Goal: Task Accomplishment & Management: Complete application form

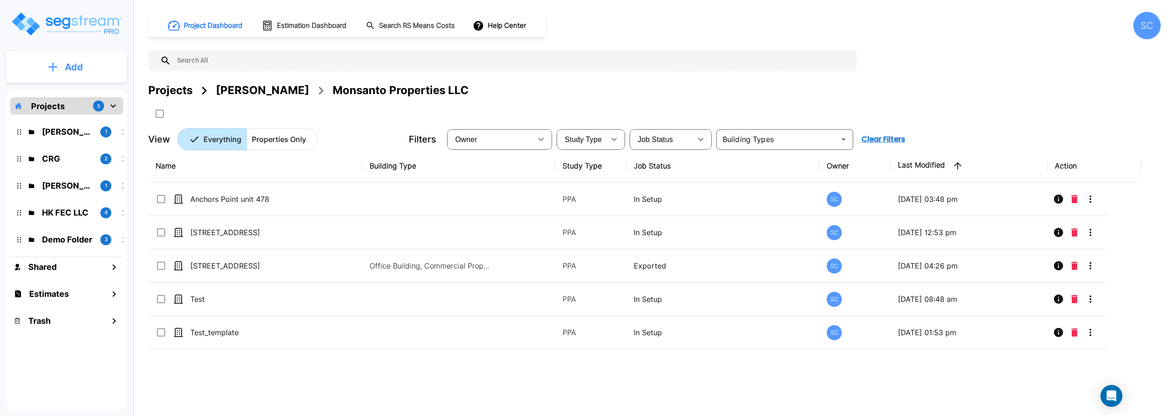
click at [64, 70] on button "Add" at bounding box center [66, 67] width 120 height 26
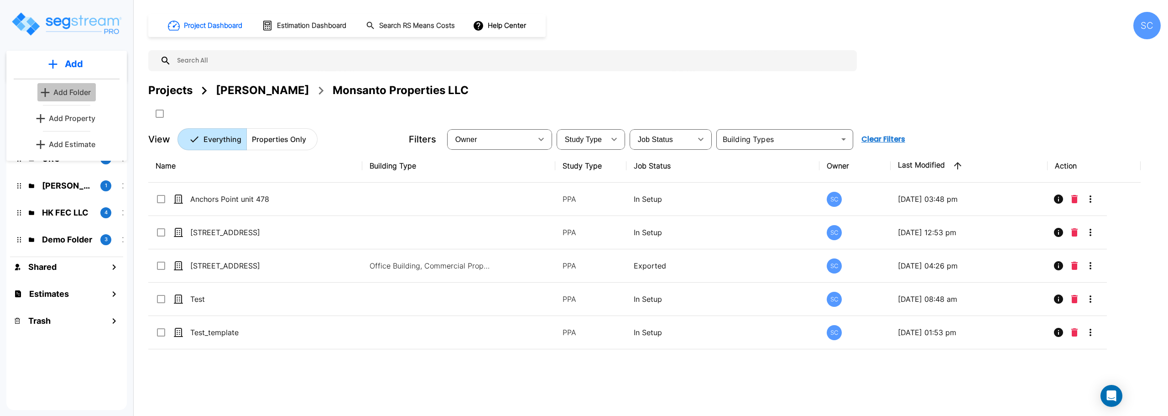
click at [69, 95] on p "Add Folder" at bounding box center [71, 92] width 37 height 11
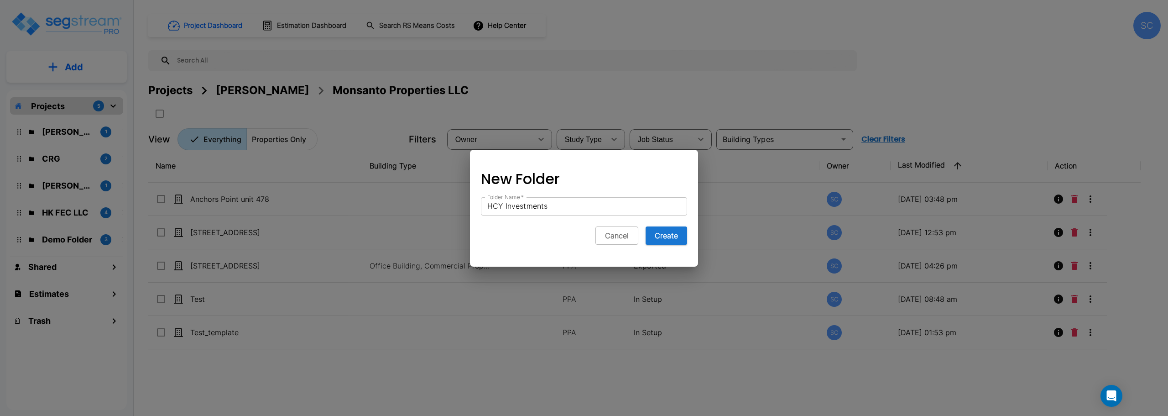
click at [595, 206] on input "HCY Investments" at bounding box center [584, 206] width 206 height 18
type input "HCY Investments LLC"
click at [667, 234] on button "Create" at bounding box center [667, 235] width 42 height 18
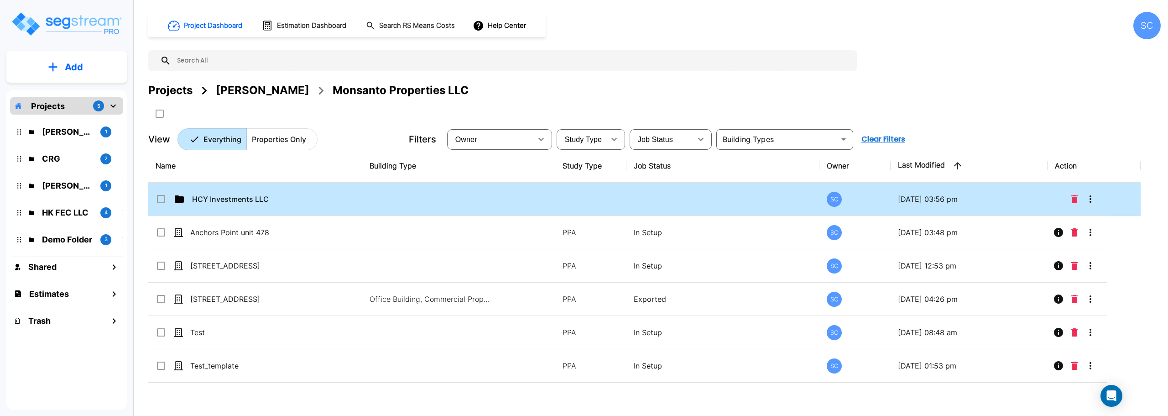
click at [161, 198] on input "select row HCY Investments LLC" at bounding box center [160, 197] width 9 height 8
checkbox input "true"
click at [1069, 200] on button "Delete" at bounding box center [1075, 199] width 14 height 18
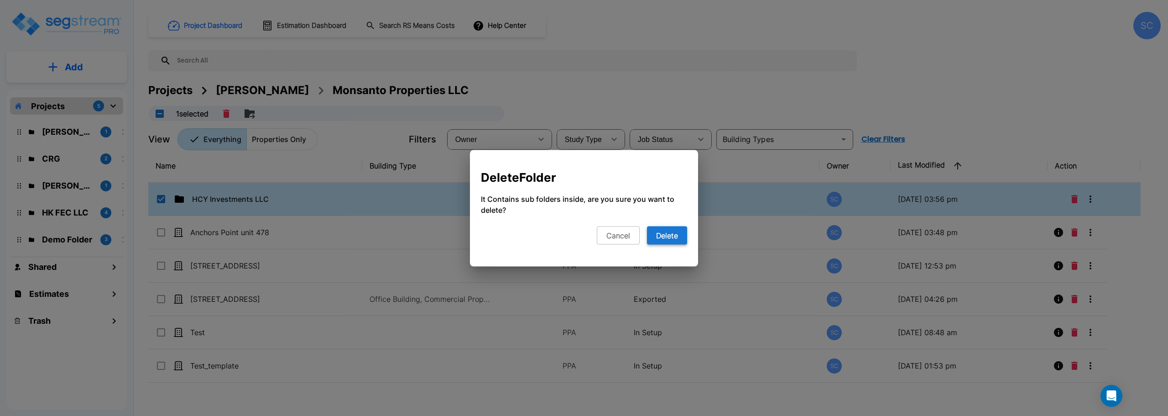
click at [675, 233] on button "Delete" at bounding box center [667, 235] width 40 height 18
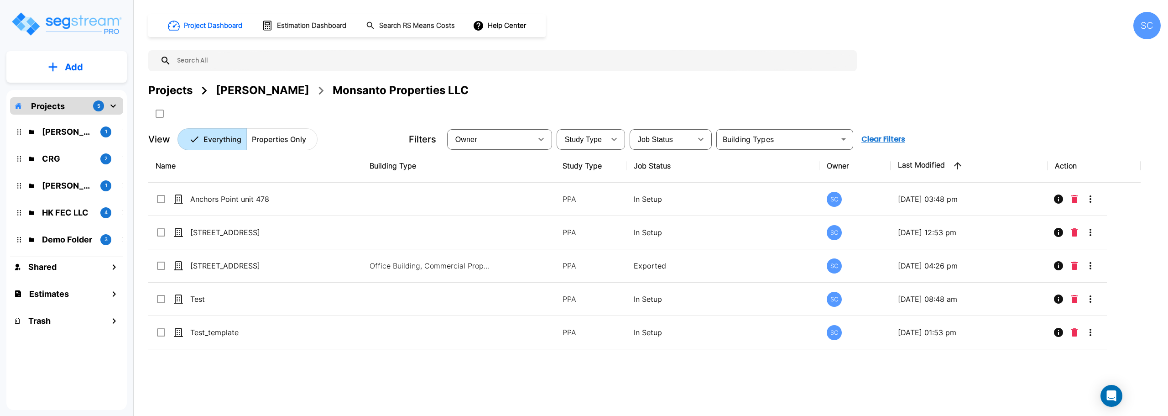
click at [62, 63] on button "Add" at bounding box center [66, 67] width 120 height 26
click at [128, 43] on div "Add Add Add Folder Add Property Add Estimate Projects 5 Brandon Monsanto 1 CRG …" at bounding box center [66, 208] width 133 height 416
click at [177, 93] on div "Projects" at bounding box center [170, 90] width 44 height 16
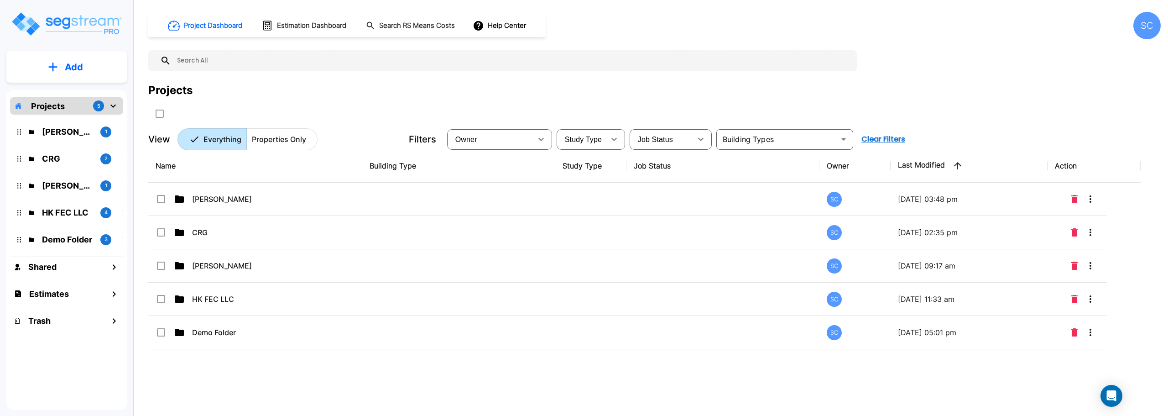
click at [97, 74] on button "Add" at bounding box center [66, 67] width 120 height 26
click at [94, 94] on button "Add Folder" at bounding box center [66, 92] width 58 height 18
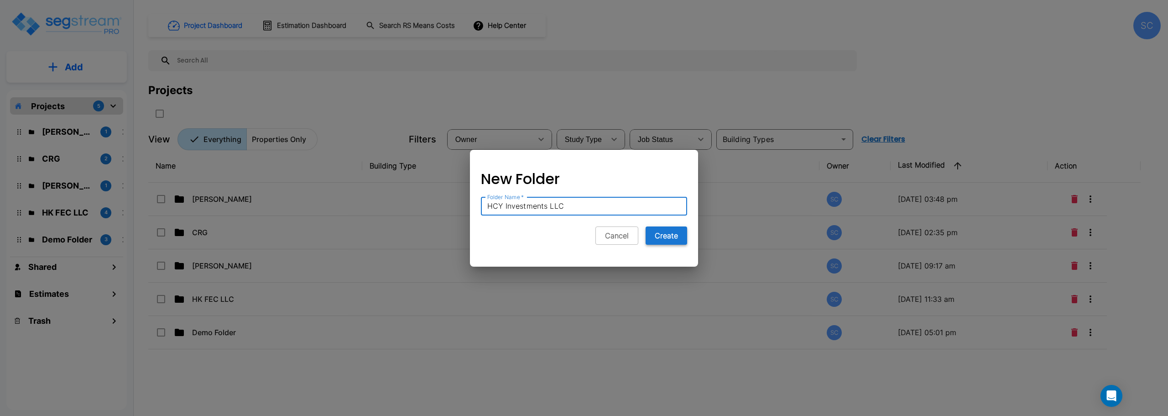
type input "HCY Investments LLC"
click at [667, 236] on button "Create" at bounding box center [667, 235] width 42 height 18
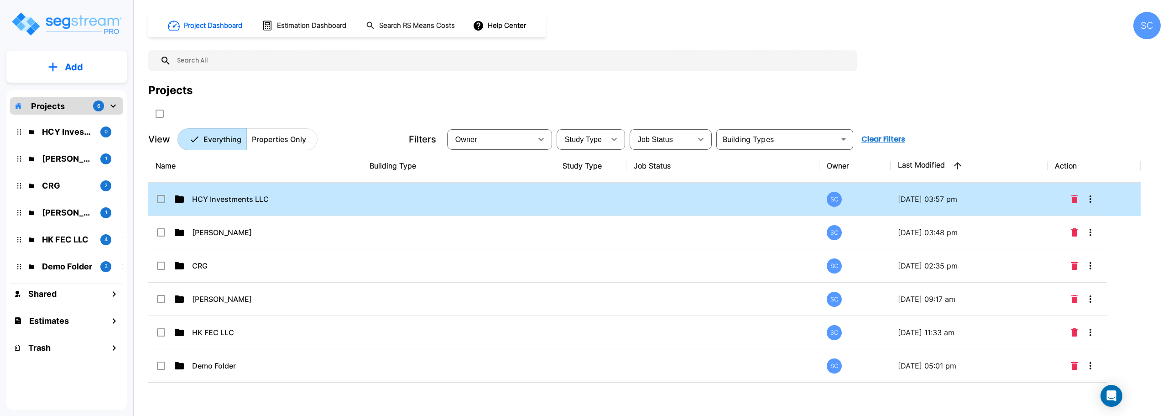
click at [215, 202] on p "HCY Investments LLC" at bounding box center [237, 198] width 91 height 11
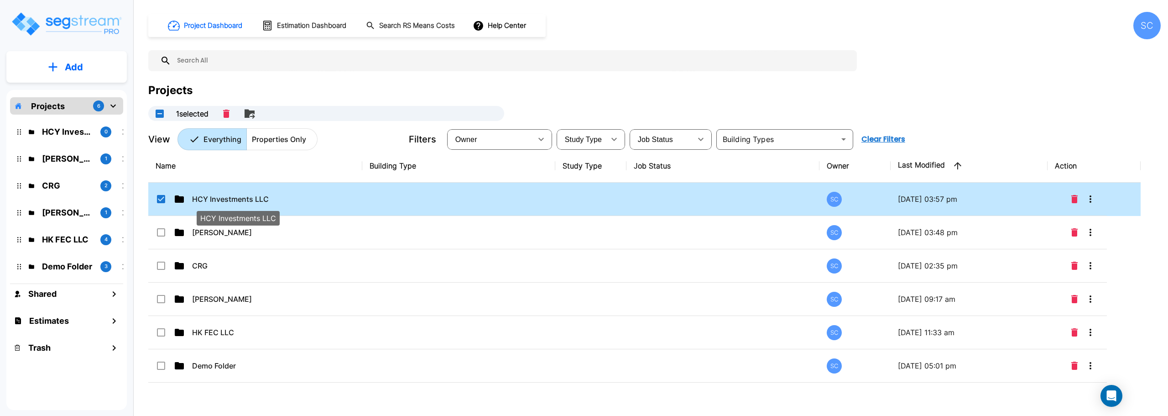
checkbox input "true"
click at [215, 202] on p "HCY Investments LLC" at bounding box center [237, 198] width 91 height 11
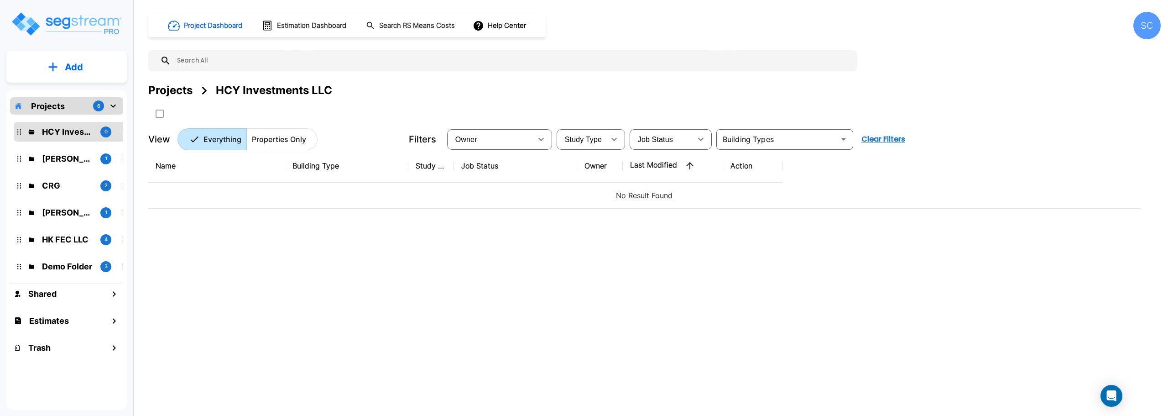
click at [65, 68] on p "Add" at bounding box center [74, 67] width 18 height 14
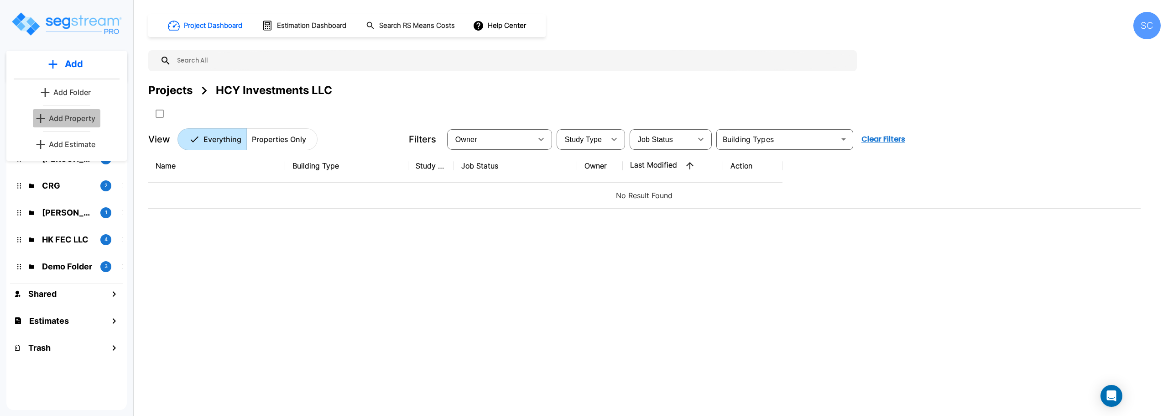
click at [79, 117] on p "Add Property" at bounding box center [72, 118] width 47 height 11
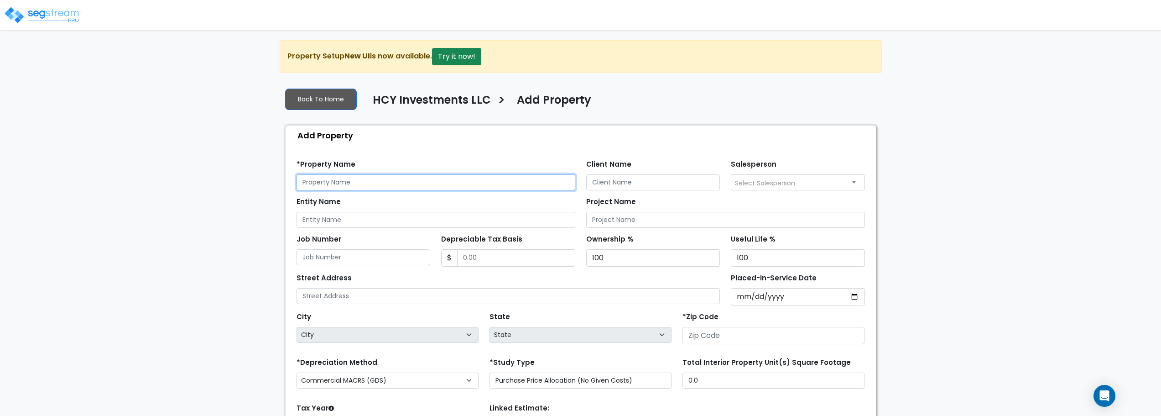
click at [383, 186] on input "text" at bounding box center [436, 182] width 279 height 16
click at [404, 180] on input "text" at bounding box center [436, 182] width 279 height 16
type input "1504 [PERSON_NAME] Dr"
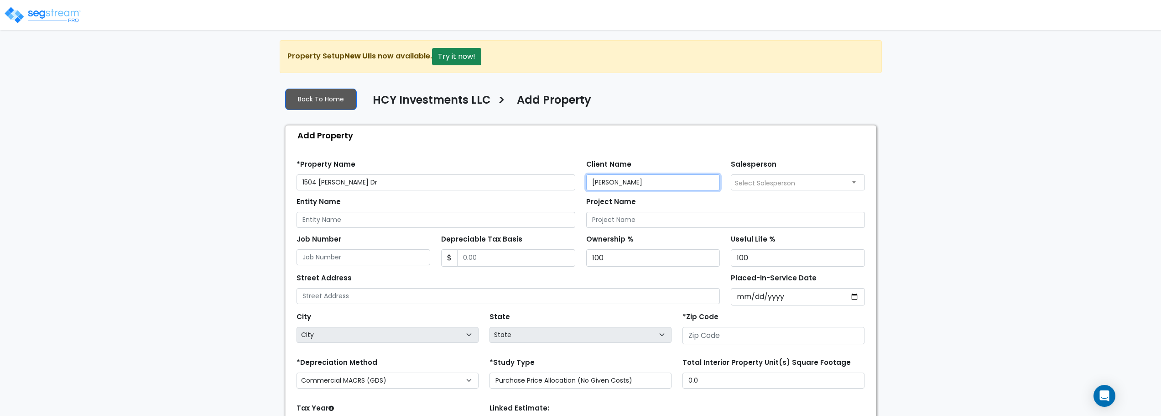
type input "[PERSON_NAME]"
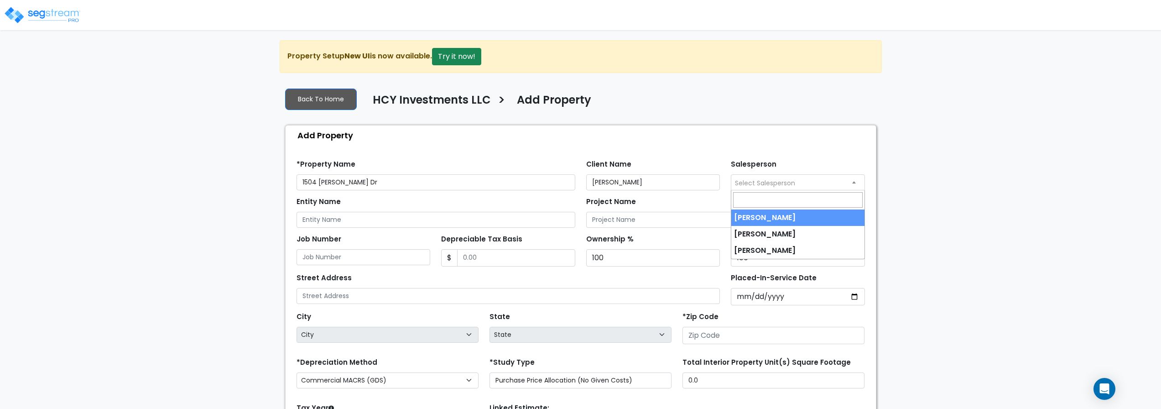
click at [820, 179] on span "Select Salesperson" at bounding box center [797, 182] width 133 height 15
select select "232"
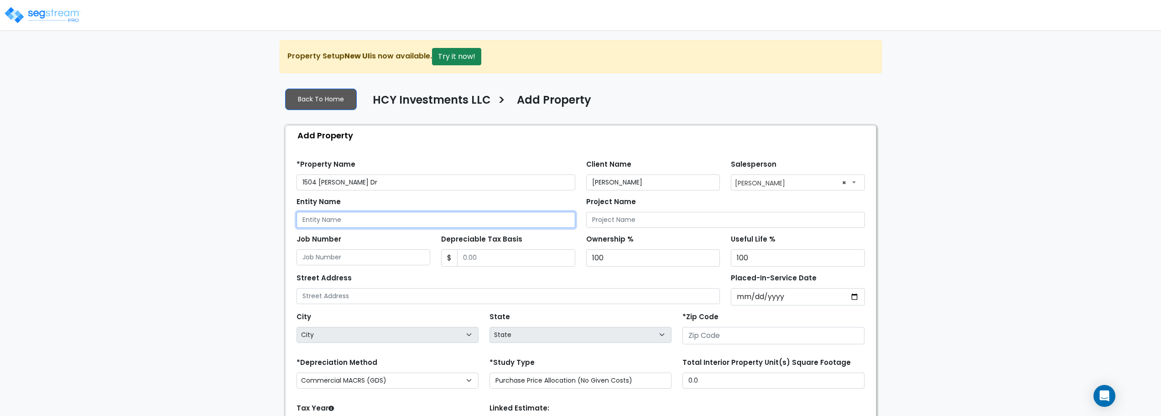
click at [403, 222] on input "Entity Name" at bounding box center [436, 220] width 279 height 16
type input "HCY Investments"
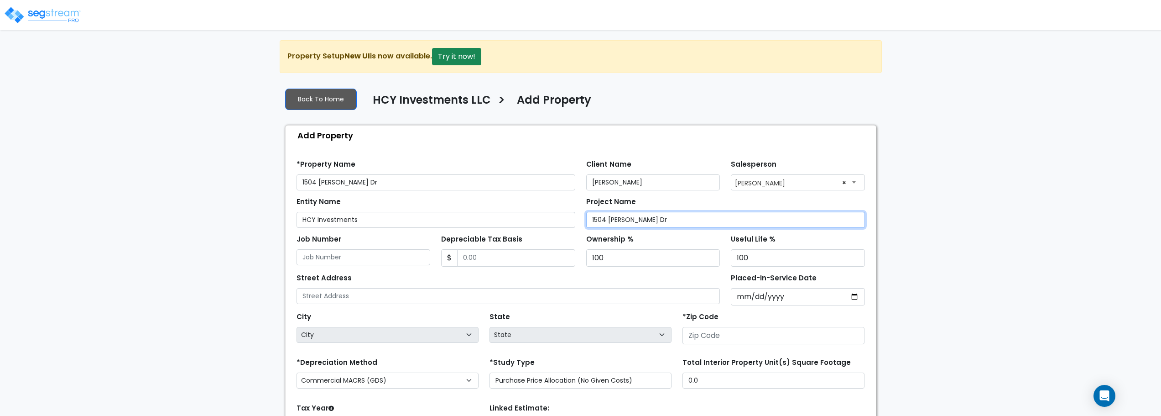
type input "1504 [PERSON_NAME] Dr"
click at [488, 247] on div "Depreciable Tax Basis $" at bounding box center [508, 249] width 134 height 34
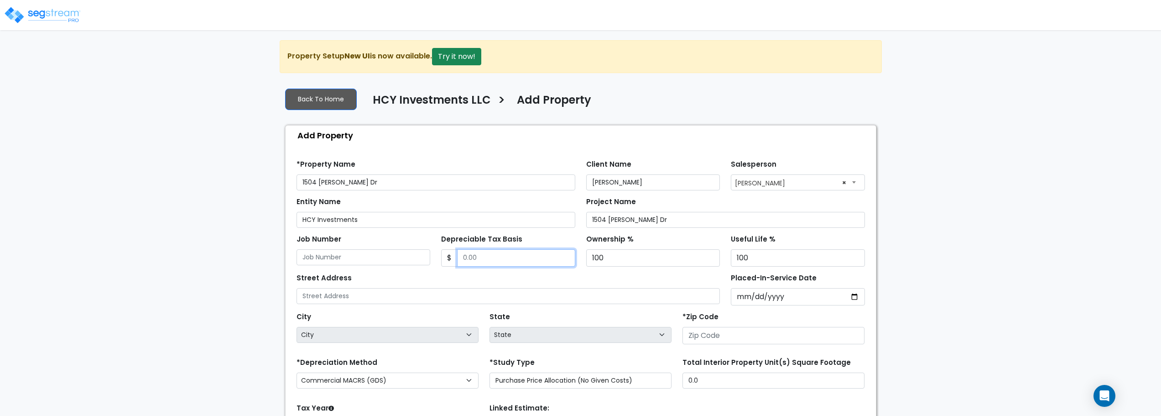
click at [528, 262] on input "Depreciable Tax Basis" at bounding box center [516, 257] width 118 height 17
type input "521,909.50"
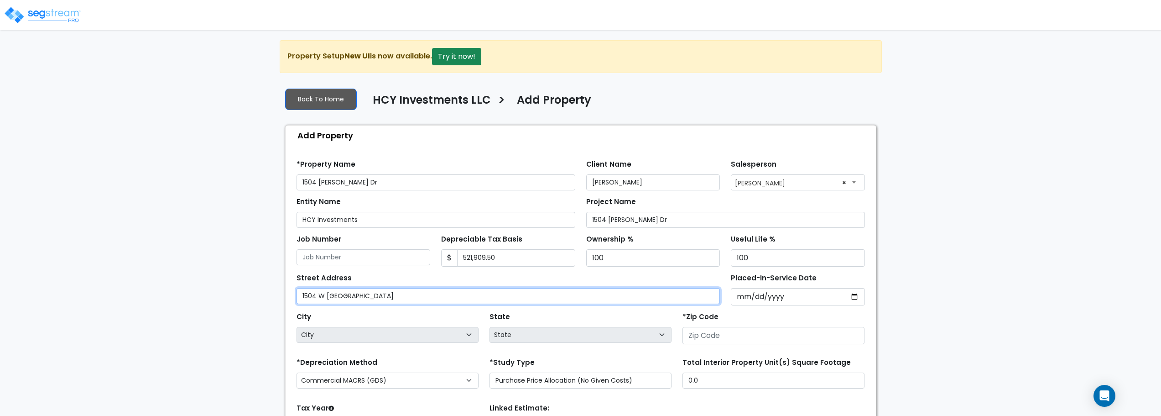
type input "1504 W [GEOGRAPHIC_DATA]"
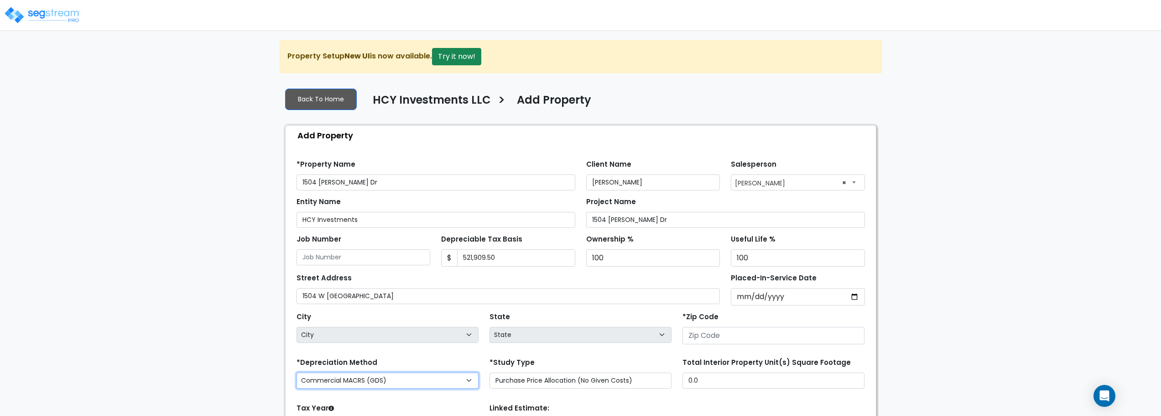
select select "National Average"
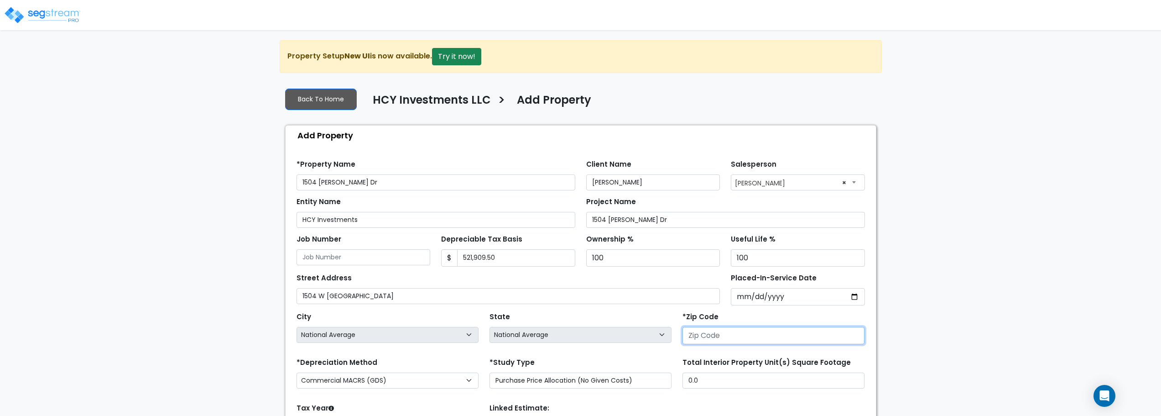
type input "6"
select select "IL"
type input "656"
select select "MO"
type input "65622"
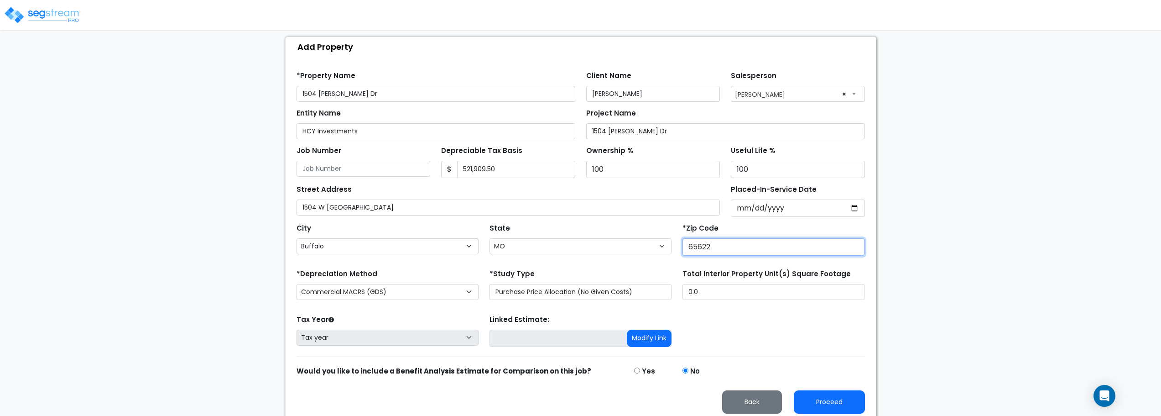
scroll to position [94, 0]
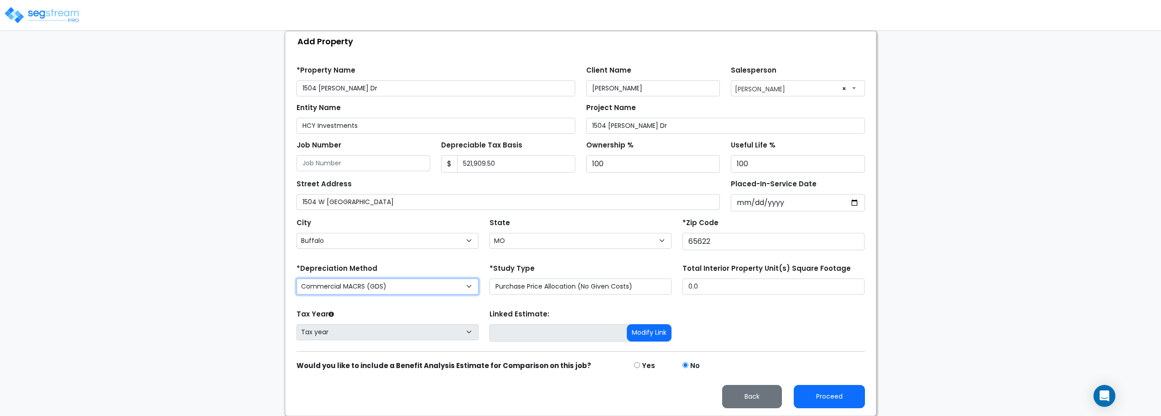
click at [435, 290] on select "Commercial MACRS (GDS) Residential Rental MACRS (GDS) Commercial MACRS (GDS) QIP" at bounding box center [388, 286] width 182 height 16
select select "RRM(_49"
drag, startPoint x: 386, startPoint y: 125, endPoint x: 233, endPoint y: 126, distance: 152.4
click at [233, 126] on div "We are Building your Property. So please grab a coffee and let us do the heavy …" at bounding box center [580, 180] width 1161 height 469
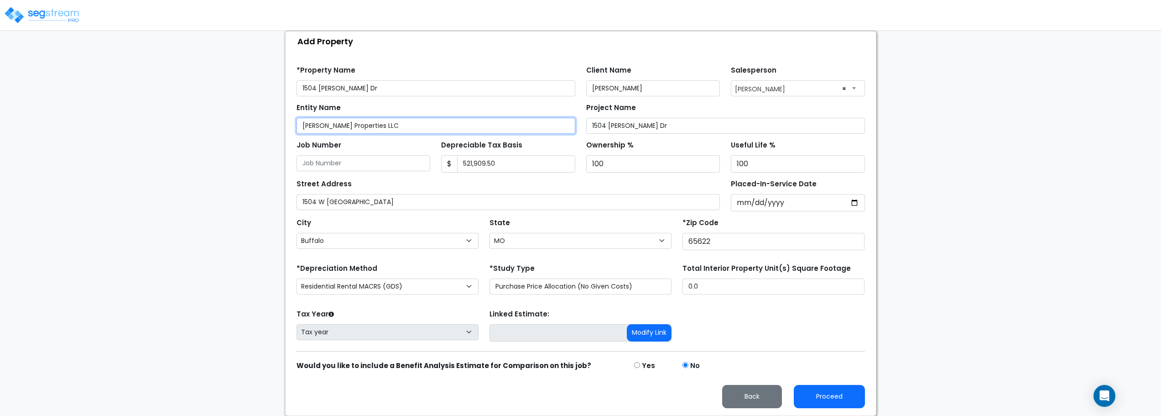
type input "[PERSON_NAME] Properties LLC"
click at [812, 202] on input "Placed-In-Service Date" at bounding box center [798, 202] width 134 height 17
type input "0002-07-26"
select select "2"
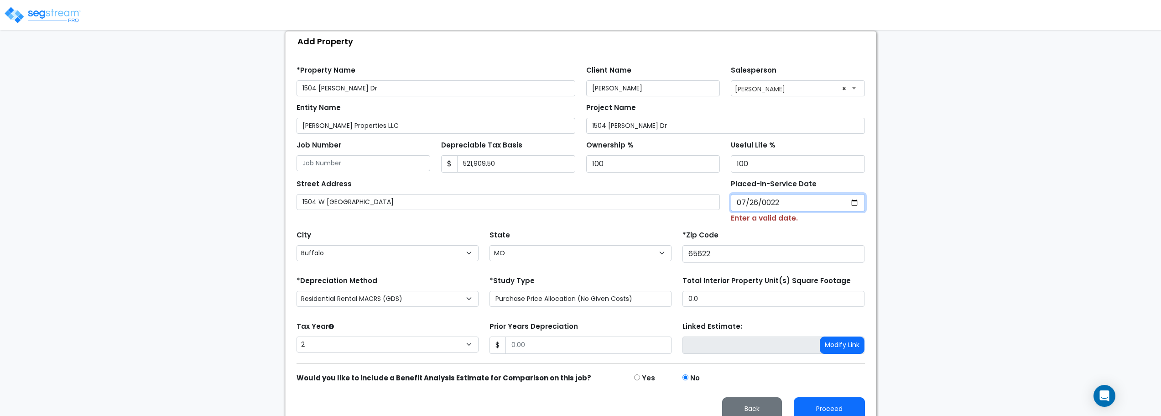
type input "0220-07-26"
select select "220"
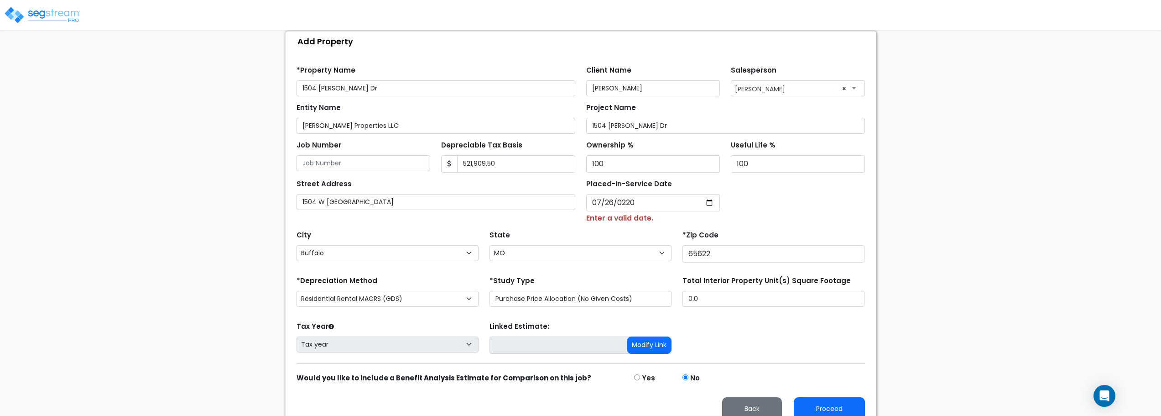
click at [815, 210] on div "Street Address 1504 W [GEOGRAPHIC_DATA] Placed-In-Service Date [PHONE_NUMBER] E…" at bounding box center [580, 197] width 579 height 51
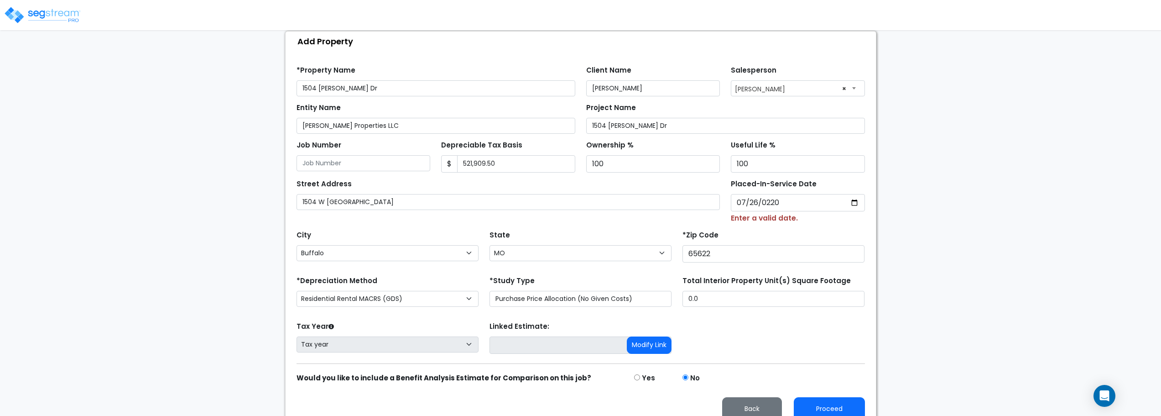
scroll to position [106, 0]
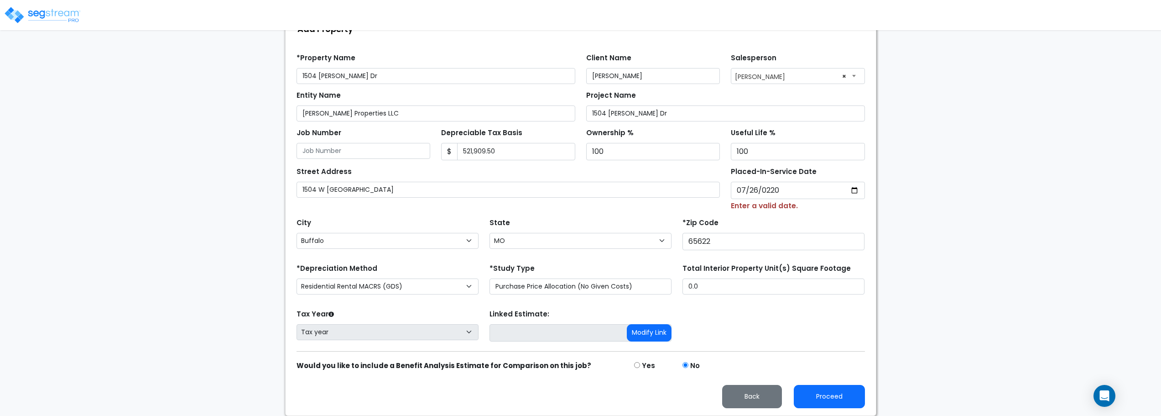
click at [796, 305] on form "*Property Name [STREET_ADDRESS][PERSON_NAME] Client Name [PERSON_NAME] Salesper…" at bounding box center [581, 227] width 568 height 361
click at [765, 190] on input "[PHONE_NUMBER]" at bounding box center [798, 190] width 134 height 17
click at [765, 189] on input "[PHONE_NUMBER]" at bounding box center [798, 190] width 134 height 17
click at [766, 188] on input "[PHONE_NUMBER]" at bounding box center [798, 190] width 134 height 17
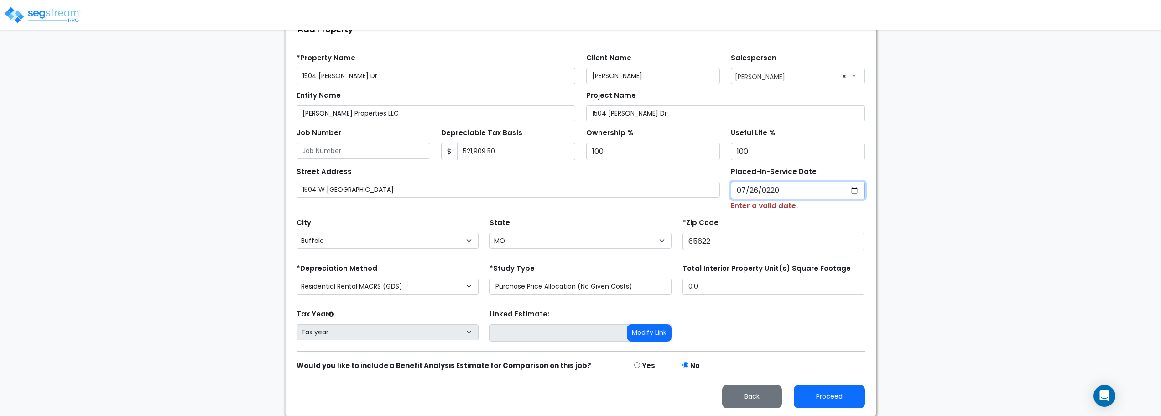
type input "0002-07-26"
select select "2"
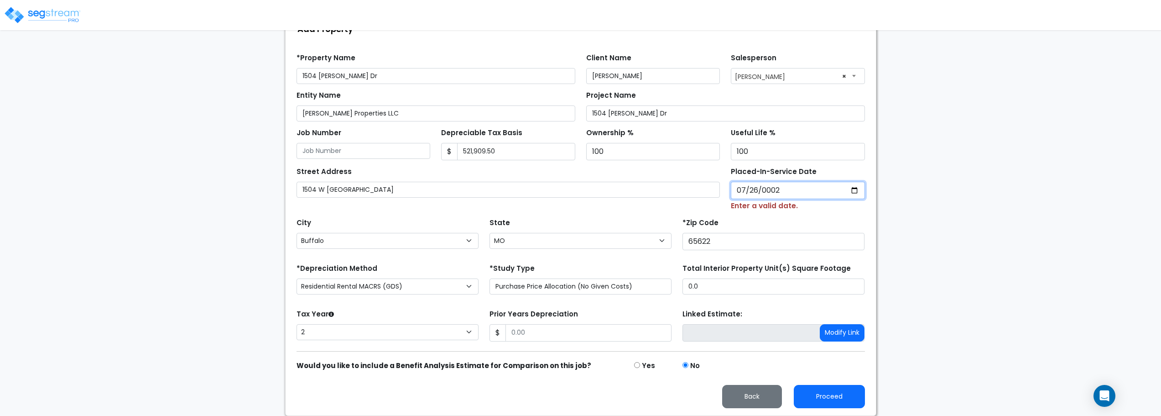
type input "0020-07-26"
select select "20"
type input "0202-07-26"
select select "202"
type input "[DATE]"
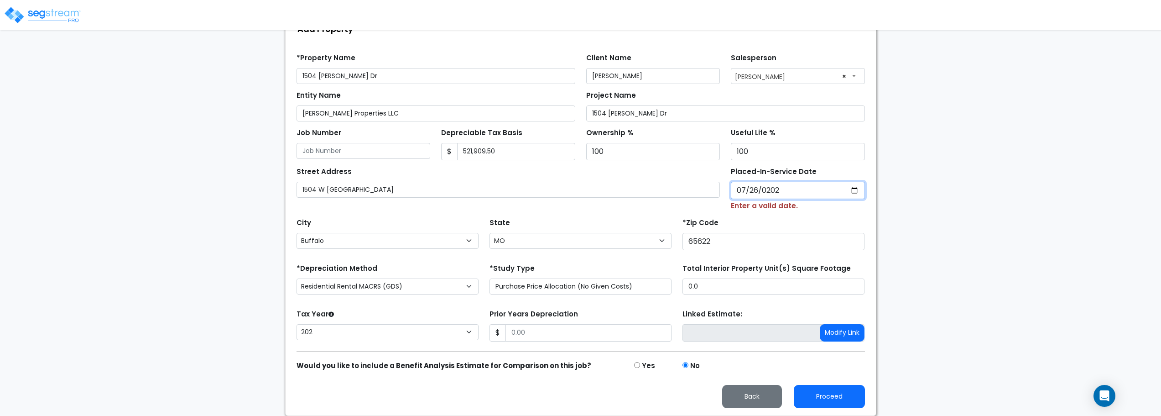
scroll to position [94, 0]
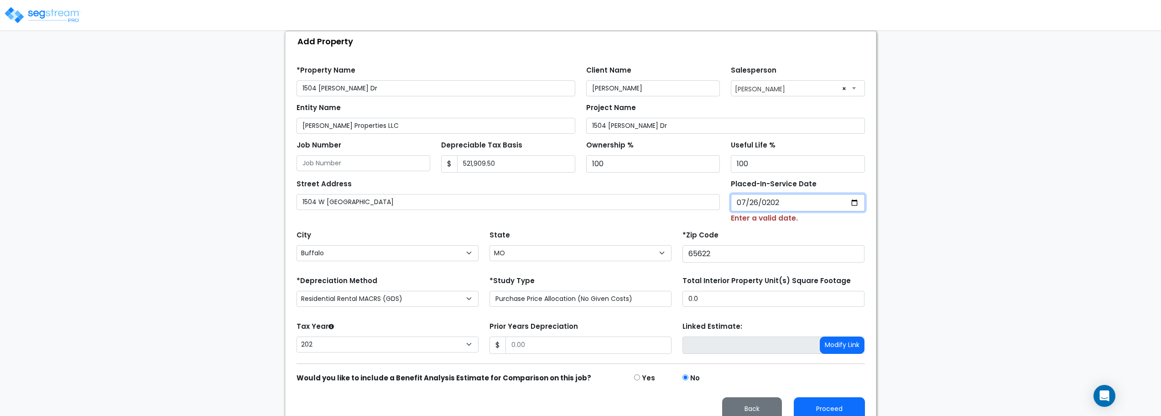
select select "2024"
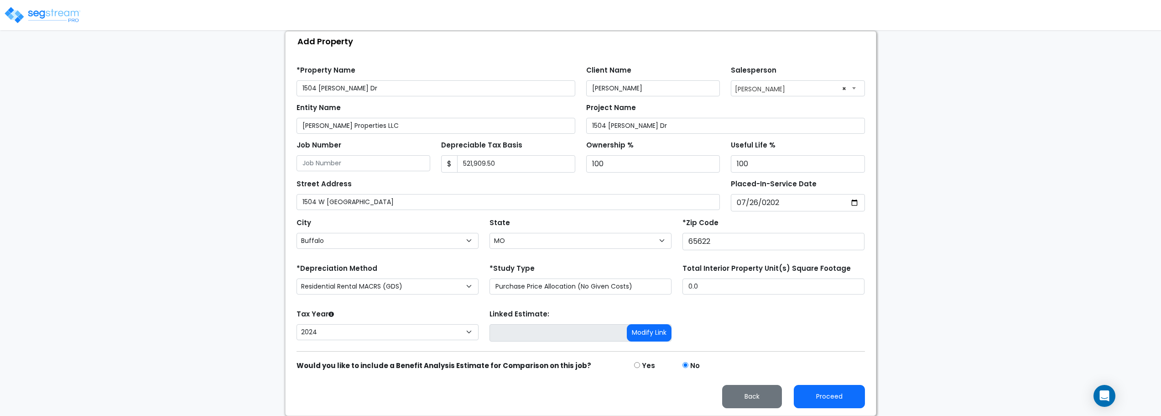
click at [735, 316] on div "Tax Year Please Enter The Placed In Service Date First. 2026 2025 2024 Prior Ye…" at bounding box center [580, 325] width 579 height 36
click at [820, 394] on button "Proceed" at bounding box center [829, 396] width 71 height 23
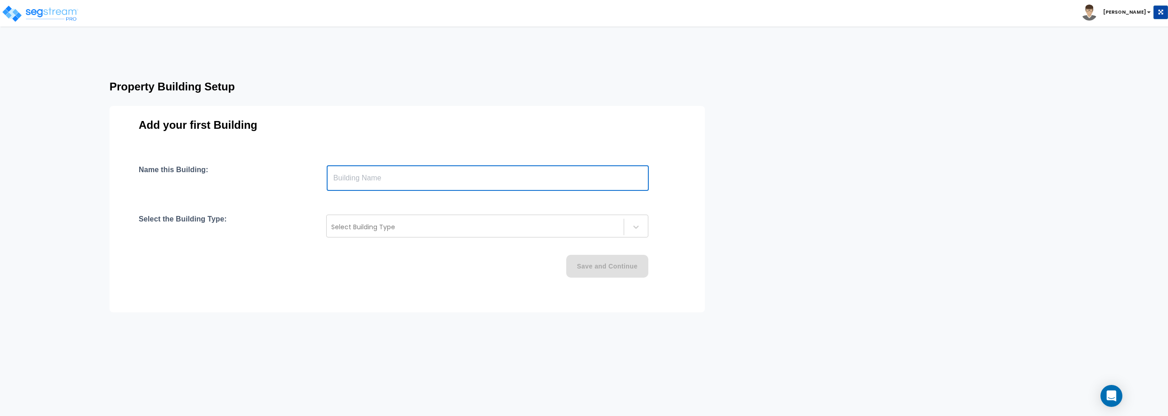
click at [481, 187] on input "text" at bounding box center [488, 178] width 322 height 26
type input "0"
type input "1504 W Blaine Dr"
click at [539, 222] on div at bounding box center [475, 226] width 288 height 11
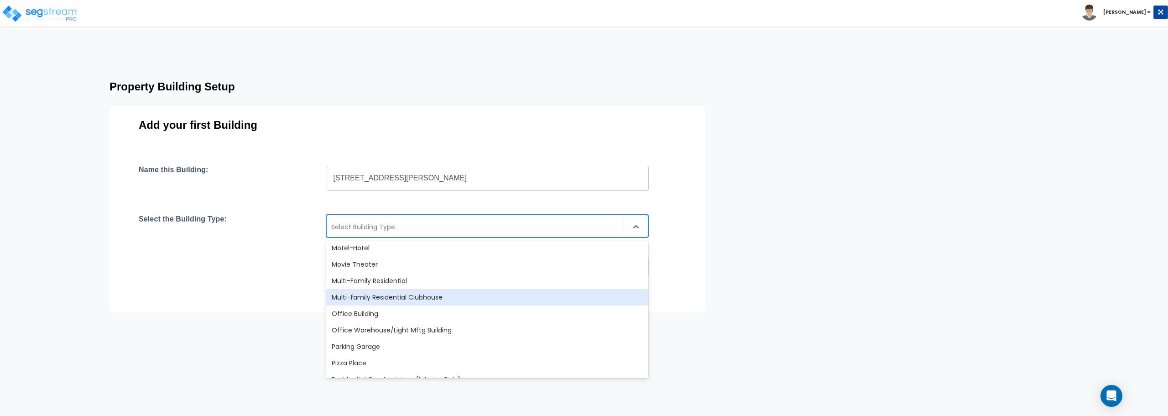
scroll to position [547, 0]
click at [416, 300] on div "Multi-Family Residential" at bounding box center [487, 295] width 322 height 16
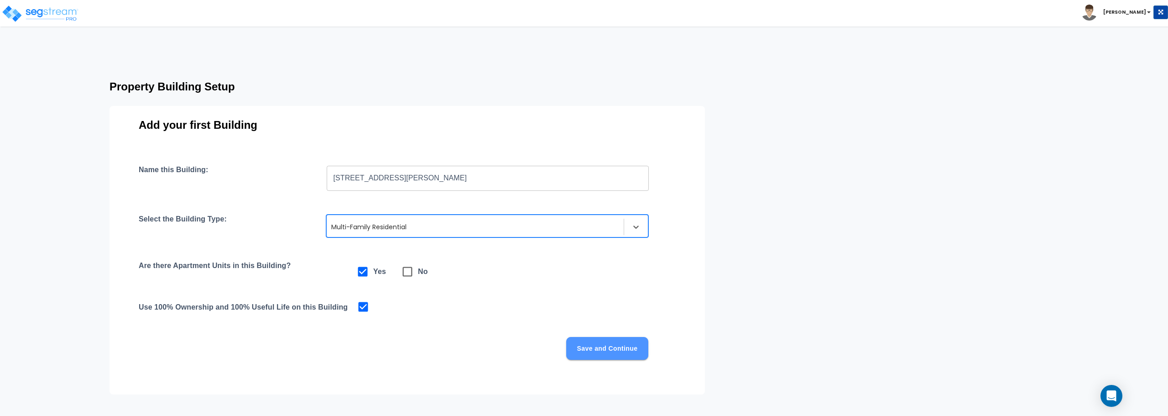
click at [608, 350] on button "Save and Continue" at bounding box center [607, 348] width 82 height 23
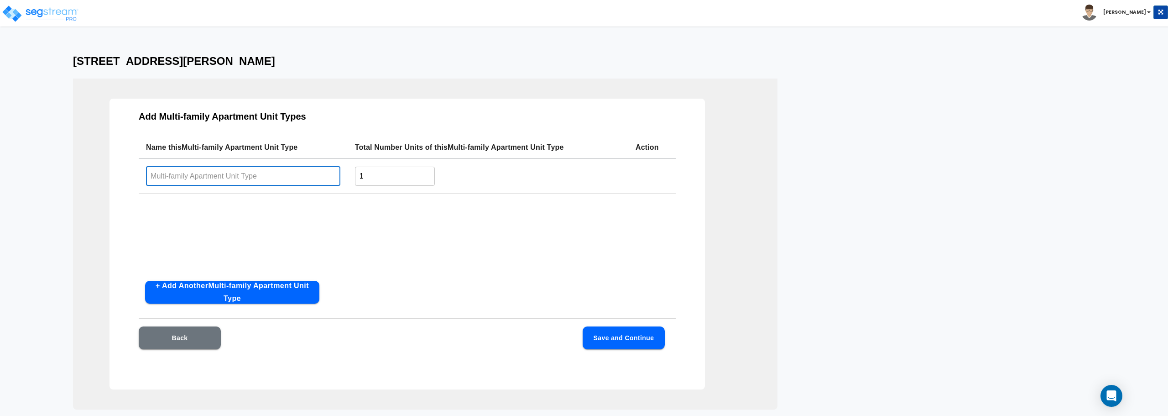
click at [271, 175] on input "text" at bounding box center [243, 176] width 194 height 20
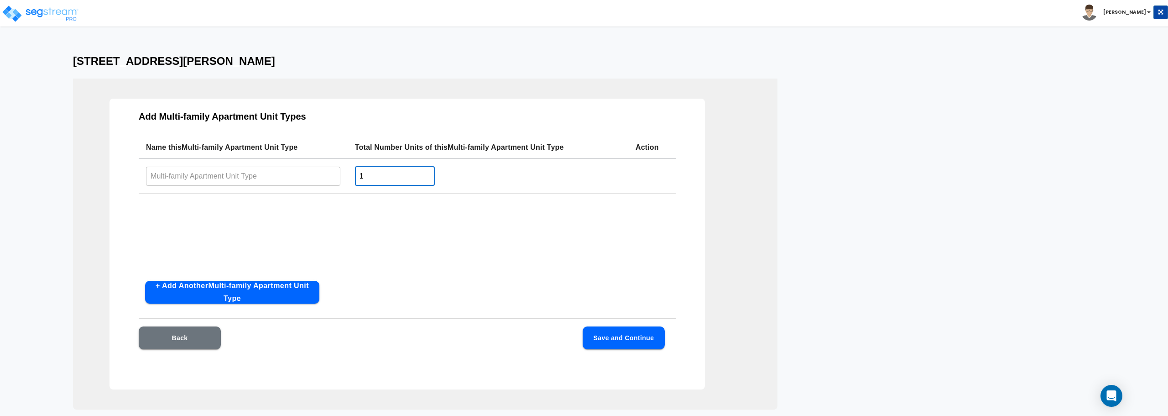
click at [385, 175] on input "1" at bounding box center [395, 176] width 80 height 20
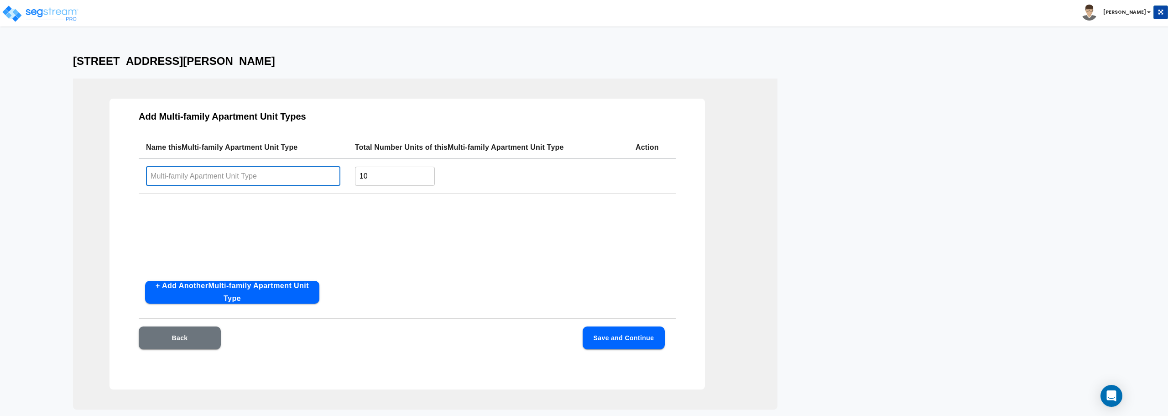
click at [323, 182] on input "text" at bounding box center [243, 176] width 194 height 20
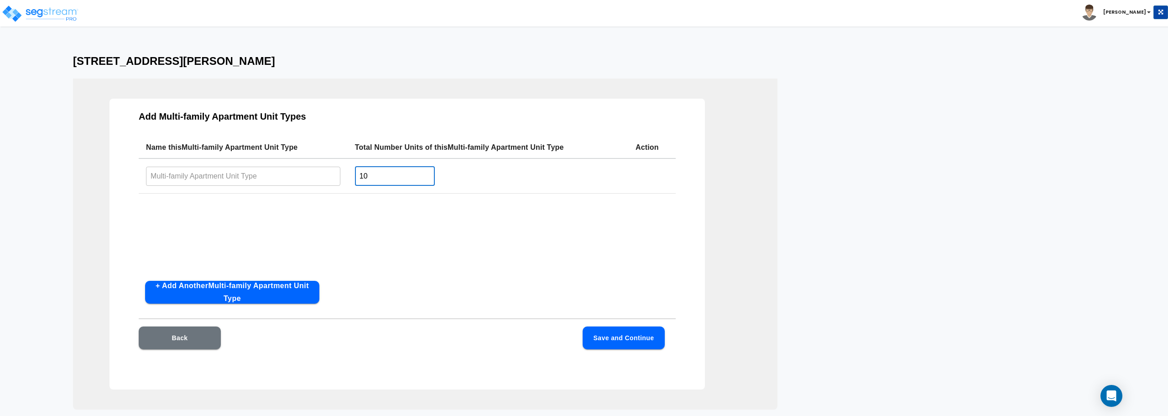
drag, startPoint x: 389, startPoint y: 178, endPoint x: 340, endPoint y: 189, distance: 50.5
click at [340, 189] on tr "​ 10 ​" at bounding box center [407, 175] width 537 height 35
type input "13"
click at [610, 333] on button "Save and Continue" at bounding box center [624, 337] width 82 height 23
click at [195, 177] on input "text" at bounding box center [243, 176] width 194 height 20
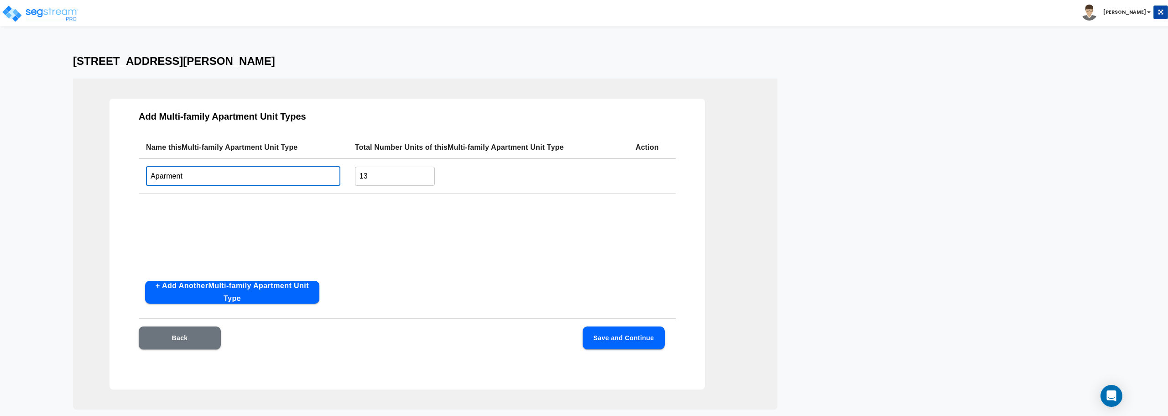
type input "Aparment"
click at [382, 181] on input "13" at bounding box center [395, 176] width 80 height 20
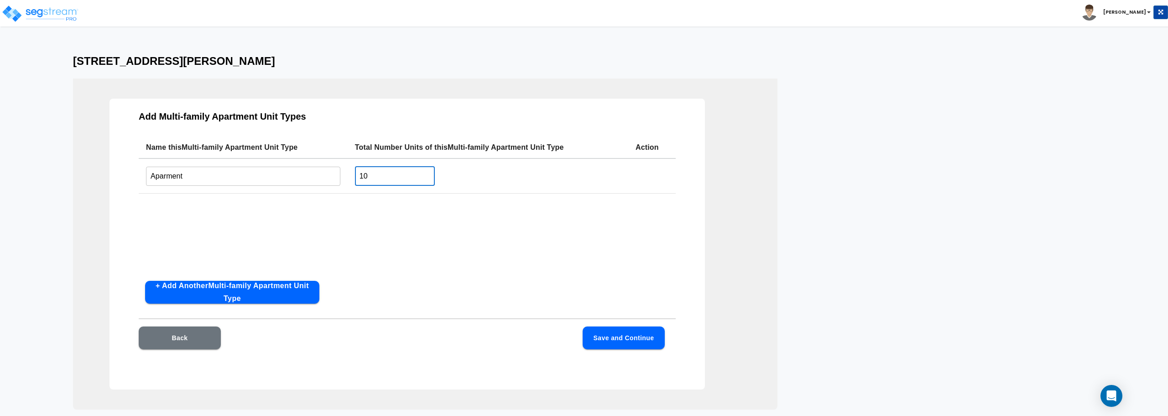
type input "10"
click at [249, 292] on button "+ Add Another Multi-family Apartment Unit Type" at bounding box center [232, 292] width 174 height 23
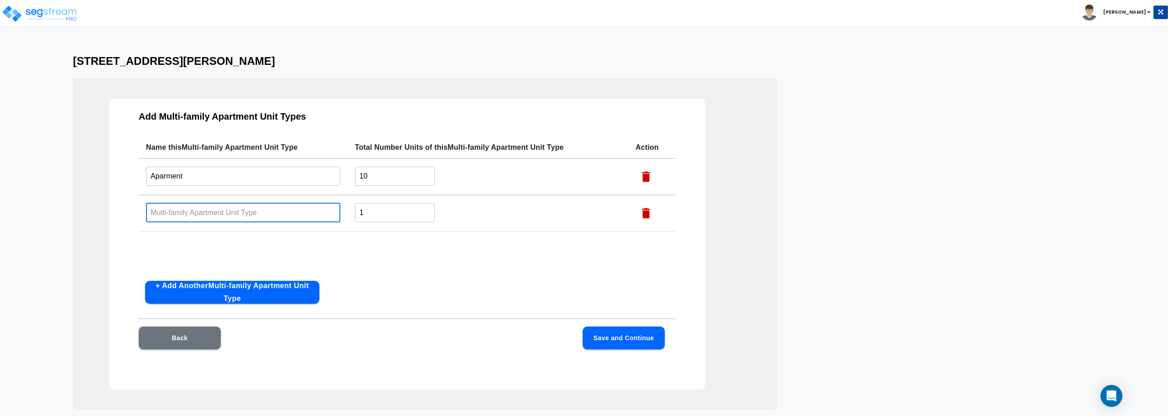
click at [253, 214] on input "text" at bounding box center [243, 213] width 194 height 20
type input "S"
type input "Climate storage"
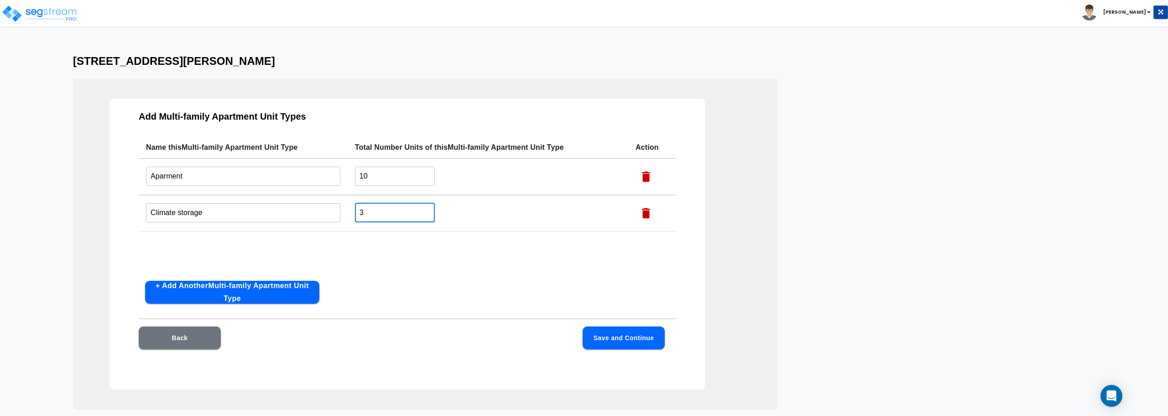
type input "3"
click at [646, 341] on button "Save and Continue" at bounding box center [624, 337] width 82 height 23
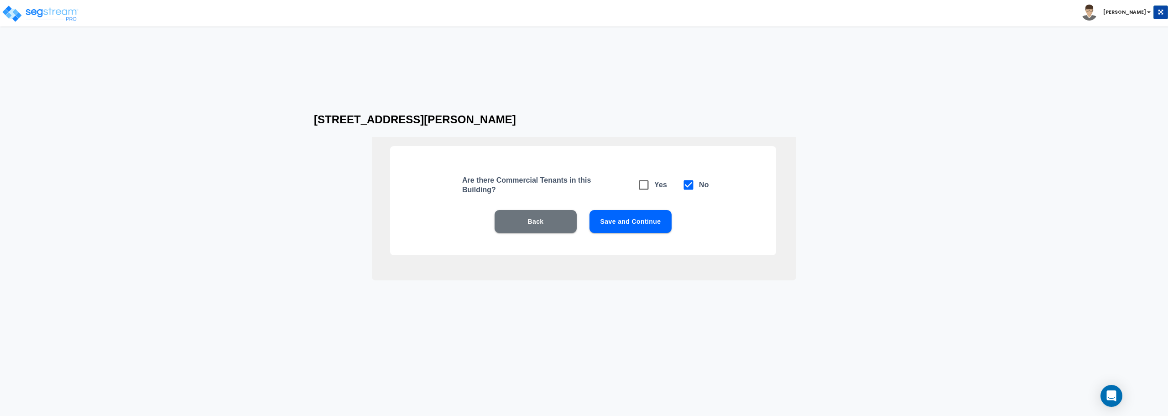
click at [648, 184] on icon at bounding box center [644, 185] width 10 height 10
checkbox input "true"
checkbox input "false"
click at [646, 222] on button "Save and Continue" at bounding box center [630, 221] width 82 height 23
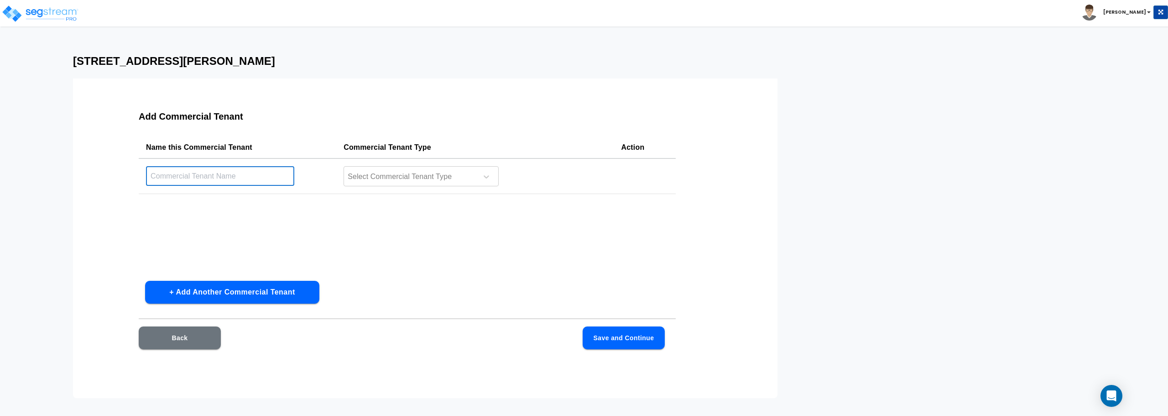
click at [244, 173] on input "text" at bounding box center [220, 176] width 148 height 20
click at [365, 245] on div "Name this Commercial Tenant Commercial Tenant Type Action ​ Select Commercial T…" at bounding box center [407, 204] width 537 height 137
click at [489, 179] on icon at bounding box center [486, 176] width 9 height 9
click at [584, 178] on td "Select Commercial Tenant Type" at bounding box center [474, 176] width 277 height 36
click at [611, 332] on button "Save and Continue" at bounding box center [624, 337] width 82 height 23
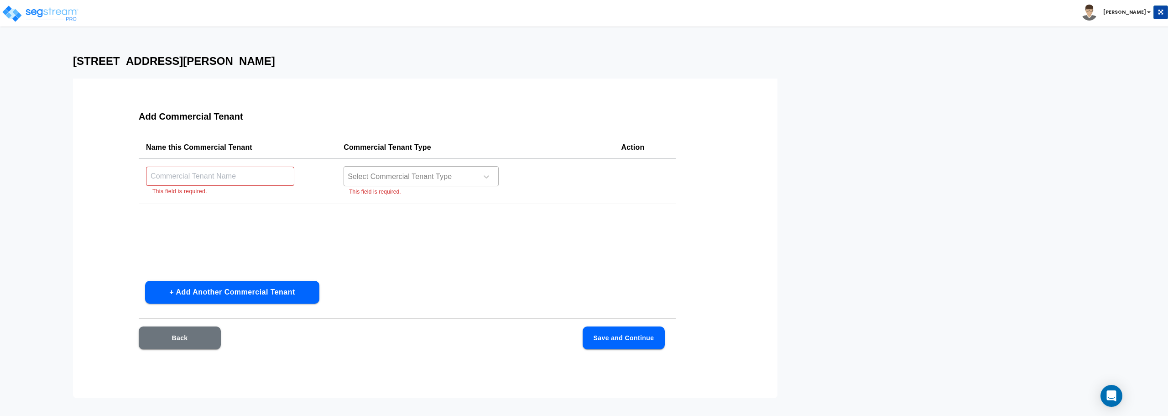
click at [611, 331] on button "Save and Continue" at bounding box center [624, 337] width 82 height 23
click at [148, 338] on button "Back" at bounding box center [180, 337] width 82 height 23
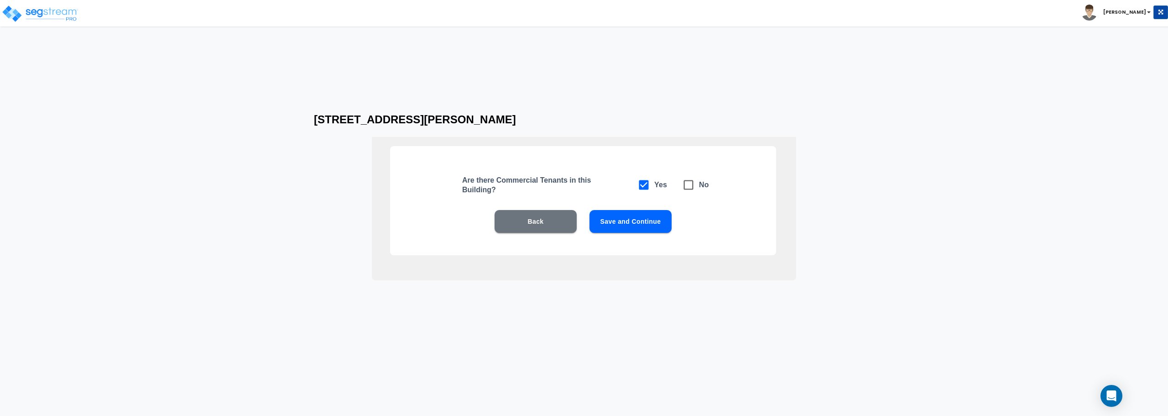
click at [684, 182] on input "checkbox" at bounding box center [682, 180] width 9 height 8
checkbox input "true"
checkbox input "false"
click at [632, 219] on button "Save and Continue" at bounding box center [630, 221] width 82 height 23
click at [624, 221] on button "Save and Continue" at bounding box center [630, 221] width 82 height 23
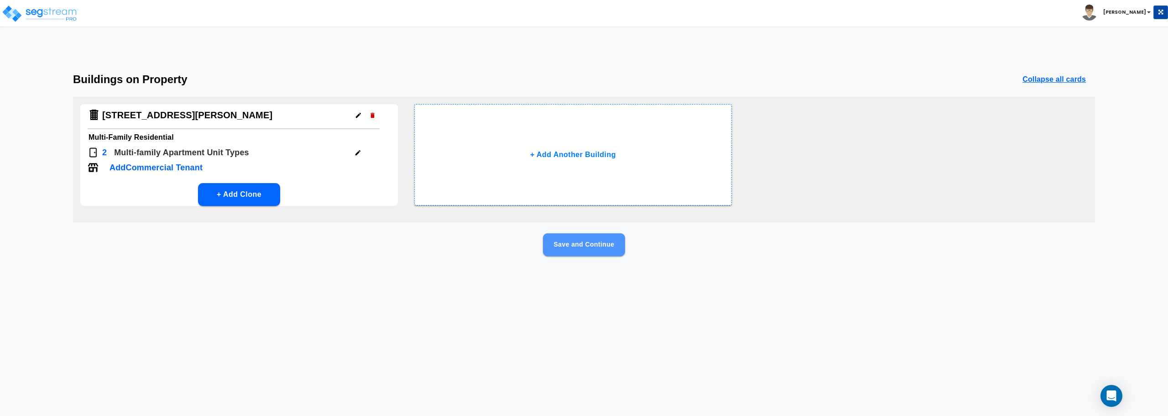
click at [568, 243] on button "Save and Continue" at bounding box center [584, 244] width 82 height 23
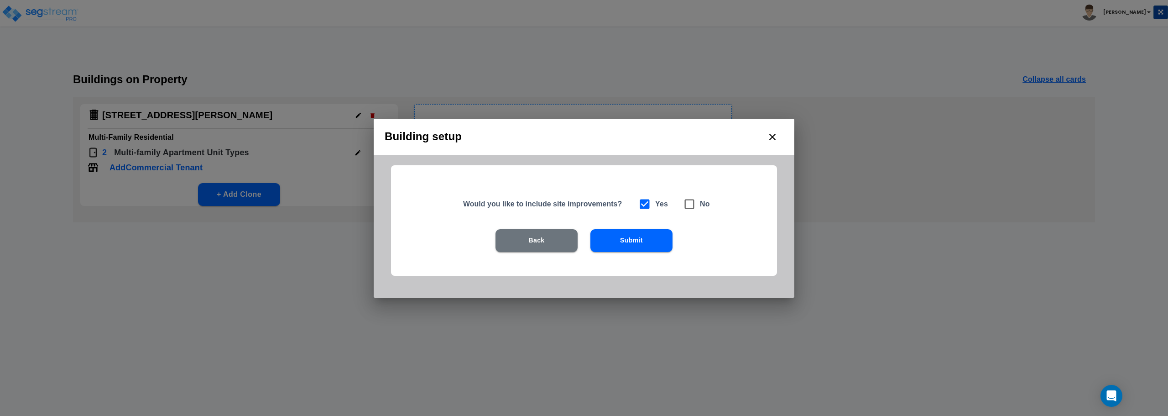
click at [633, 243] on button "Submit" at bounding box center [631, 240] width 82 height 23
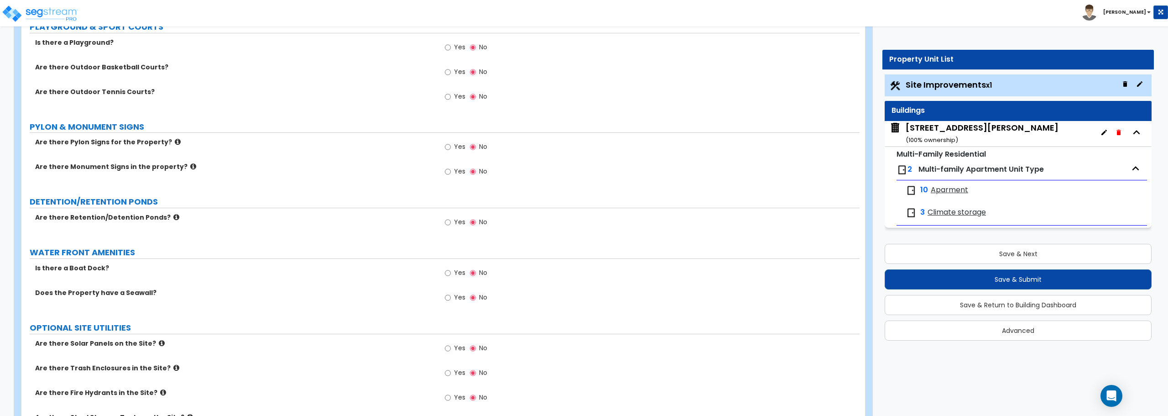
scroll to position [1518, 0]
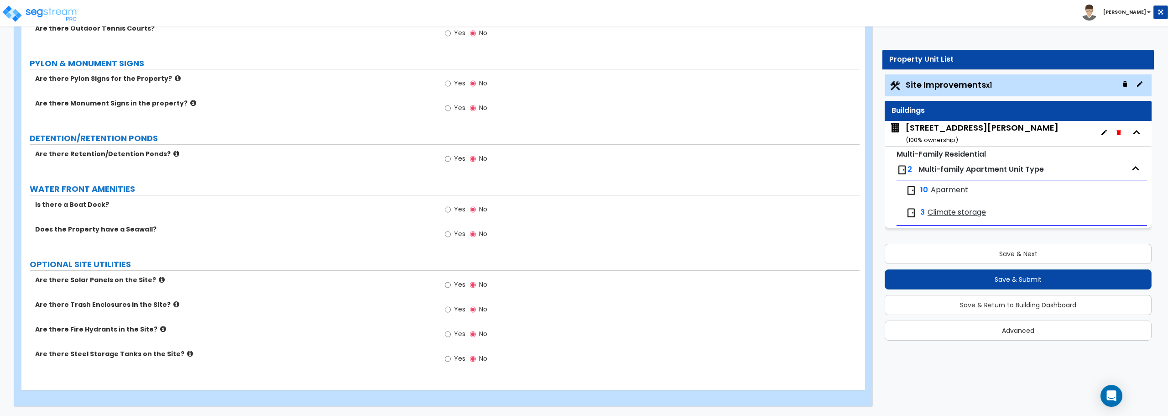
click at [934, 135] on div "1504 W Blaine Dr ( 100 % ownership)" at bounding box center [982, 133] width 153 height 23
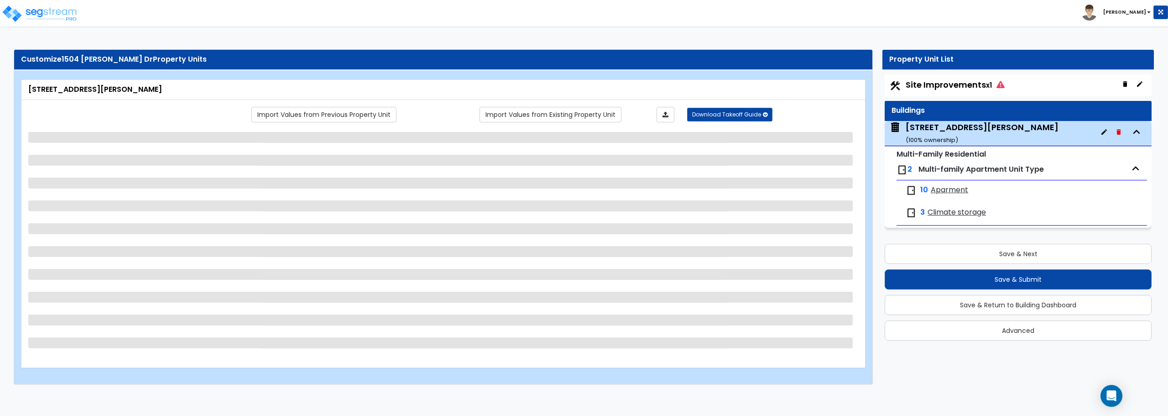
scroll to position [0, 0]
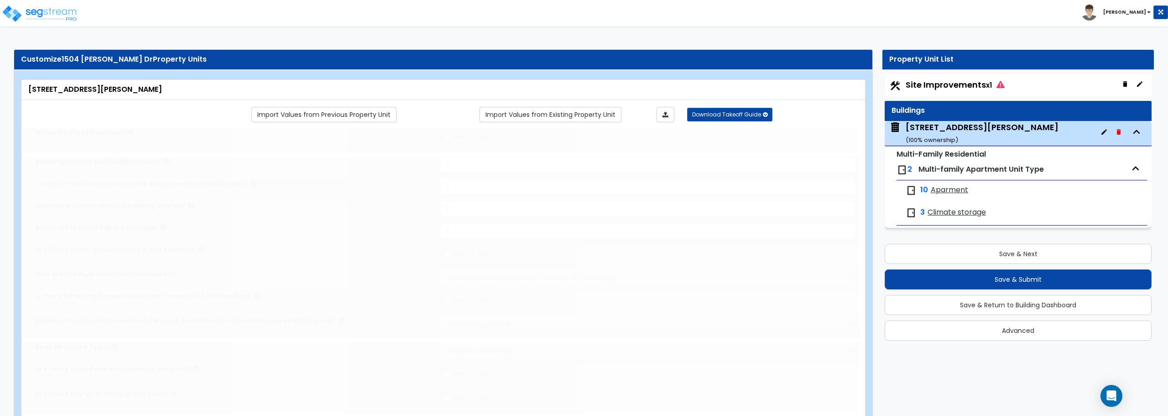
type input "1"
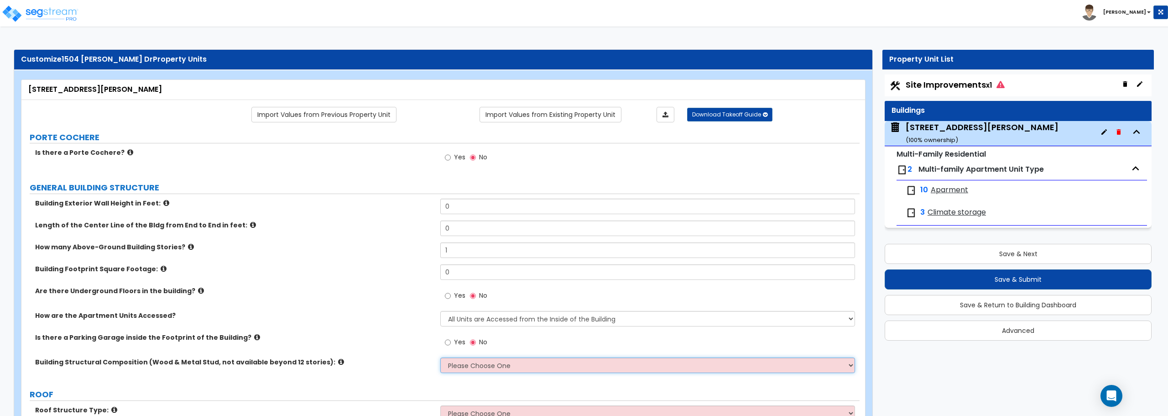
click at [645, 365] on select "Please Choose One Reinforced Concrete Structural Steel Brick Masonry CMU Masonr…" at bounding box center [647, 365] width 414 height 16
click at [944, 189] on span "Aparment" at bounding box center [949, 190] width 37 height 10
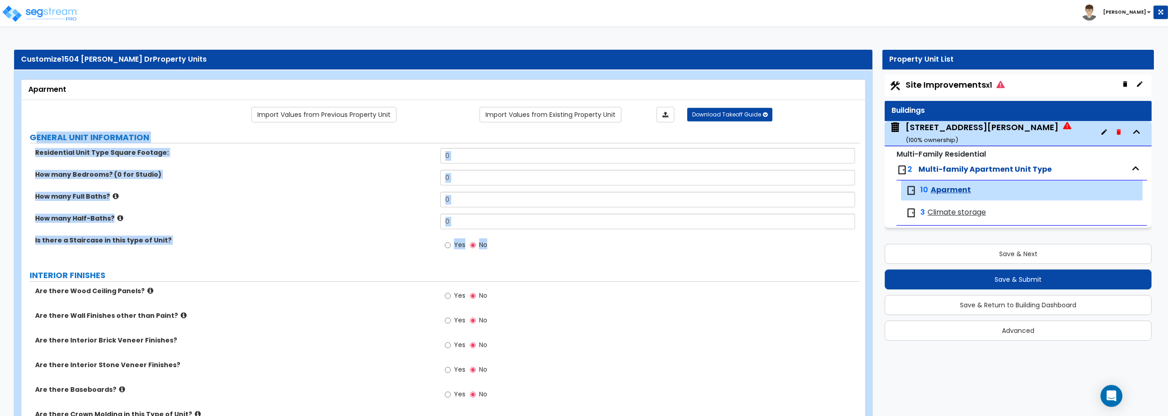
drag, startPoint x: 33, startPoint y: 130, endPoint x: 655, endPoint y: 256, distance: 634.7
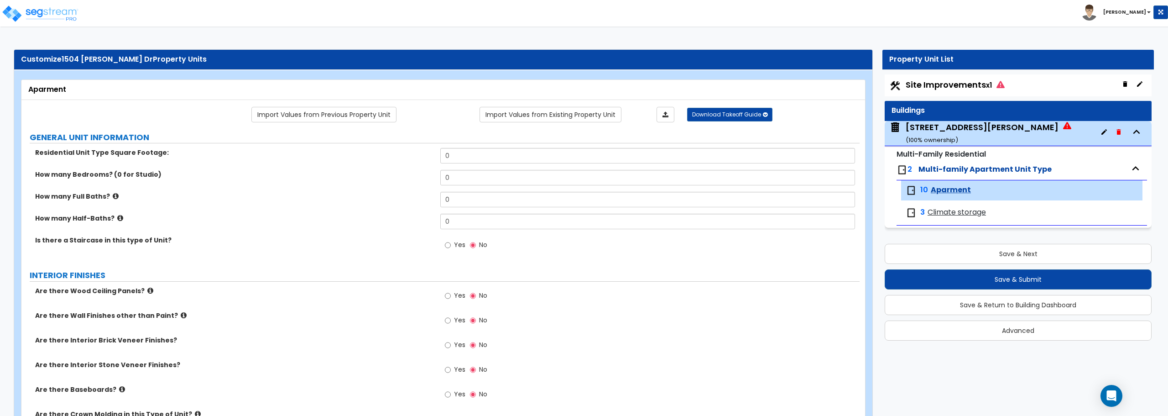
click at [655, 256] on div "Yes No" at bounding box center [649, 247] width 419 height 25
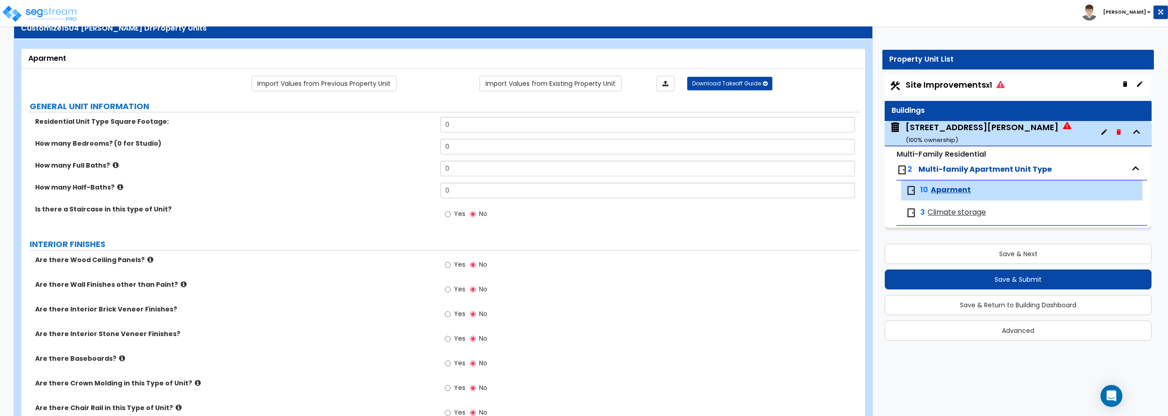
scroll to position [46, 0]
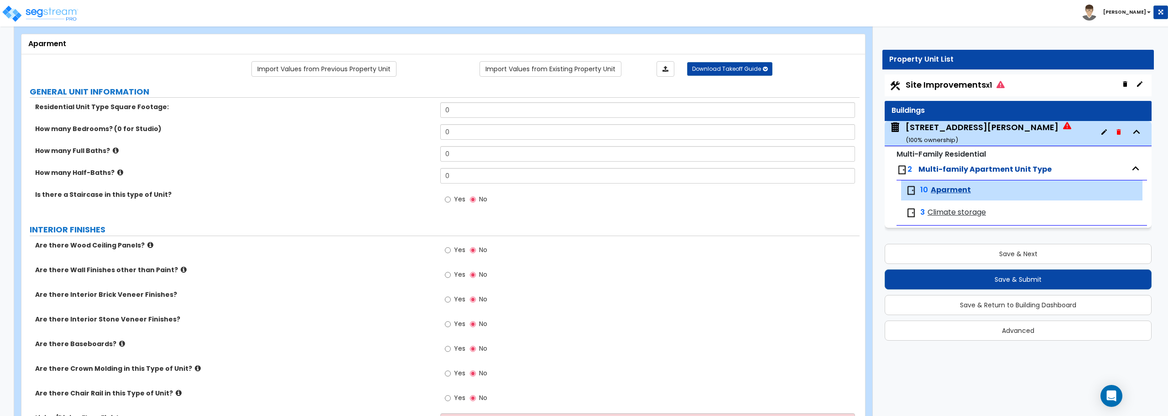
click at [937, 214] on span "Climate storage" at bounding box center [957, 212] width 58 height 10
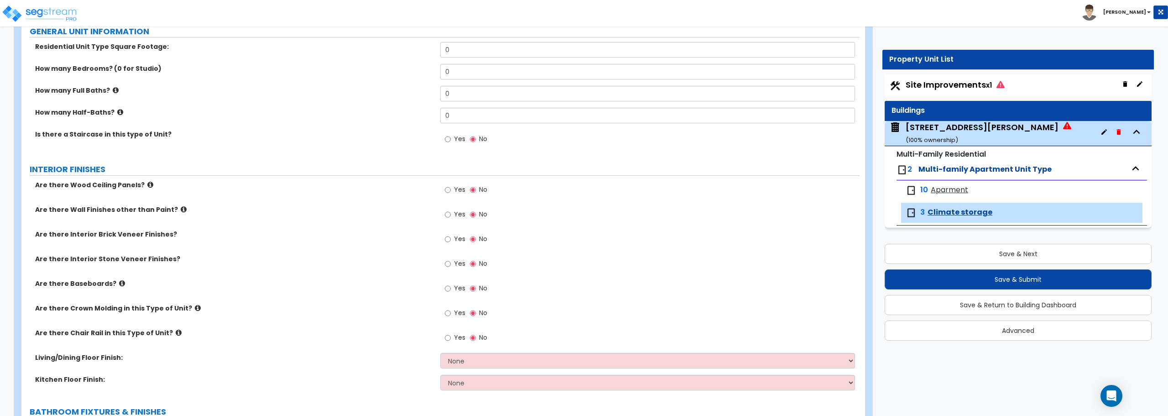
scroll to position [0, 0]
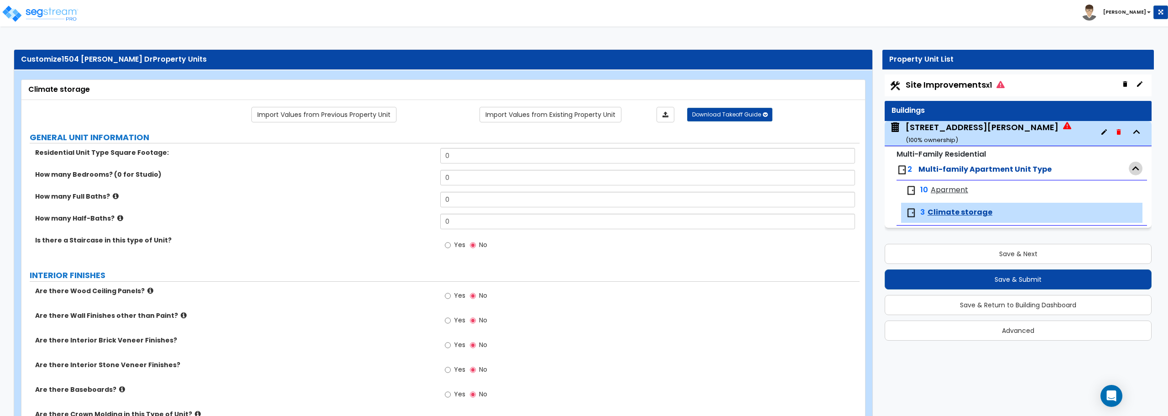
click at [1134, 167] on icon "button" at bounding box center [1136, 169] width 14 height 14
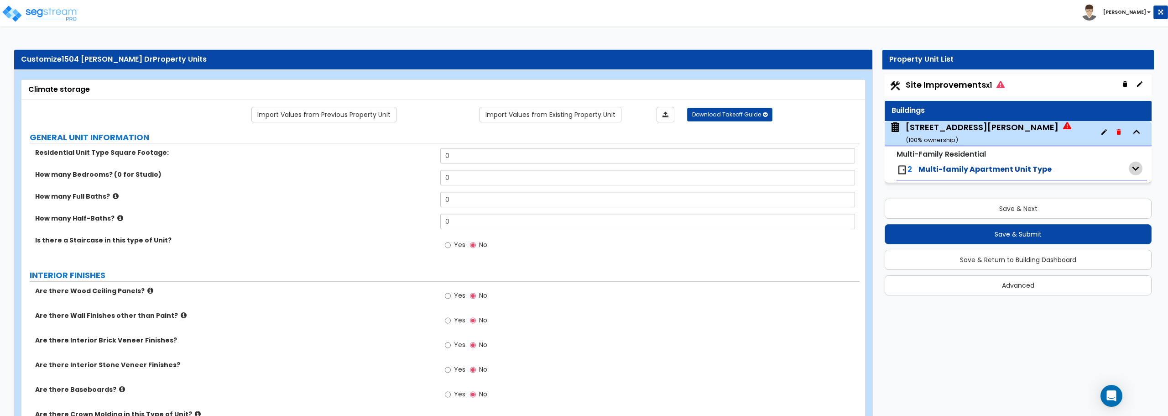
click at [1134, 167] on icon "button" at bounding box center [1136, 169] width 14 height 14
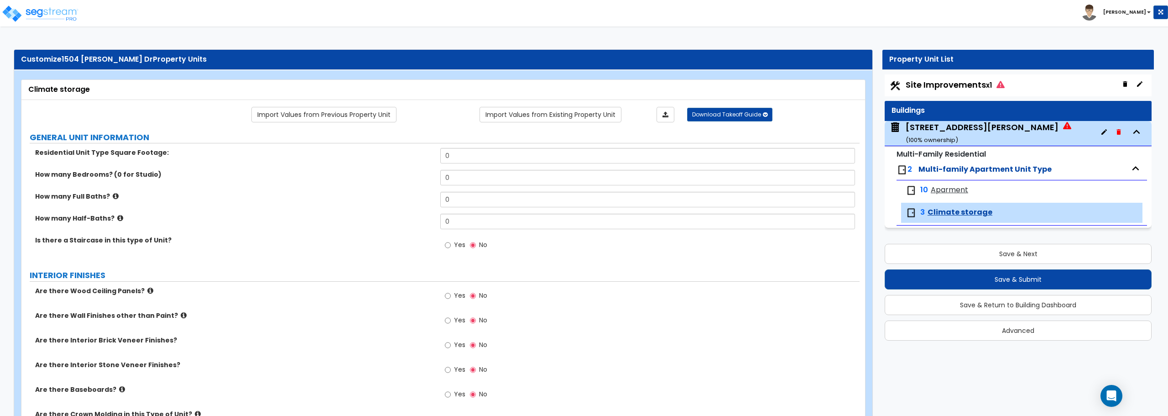
click at [940, 207] on span "Climate storage" at bounding box center [960, 212] width 65 height 10
click at [449, 245] on input "Yes" at bounding box center [448, 245] width 6 height 10
click at [474, 246] on input "No" at bounding box center [473, 245] width 6 height 10
radio input "false"
radio input "true"
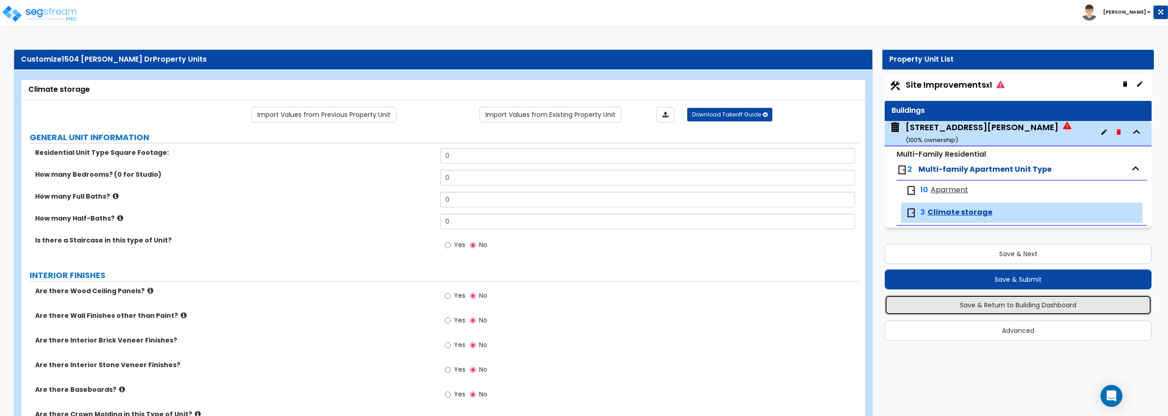
click at [1011, 301] on button "Save & Return to Building Dashboard" at bounding box center [1018, 305] width 267 height 20
